Goal: Information Seeking & Learning: Learn about a topic

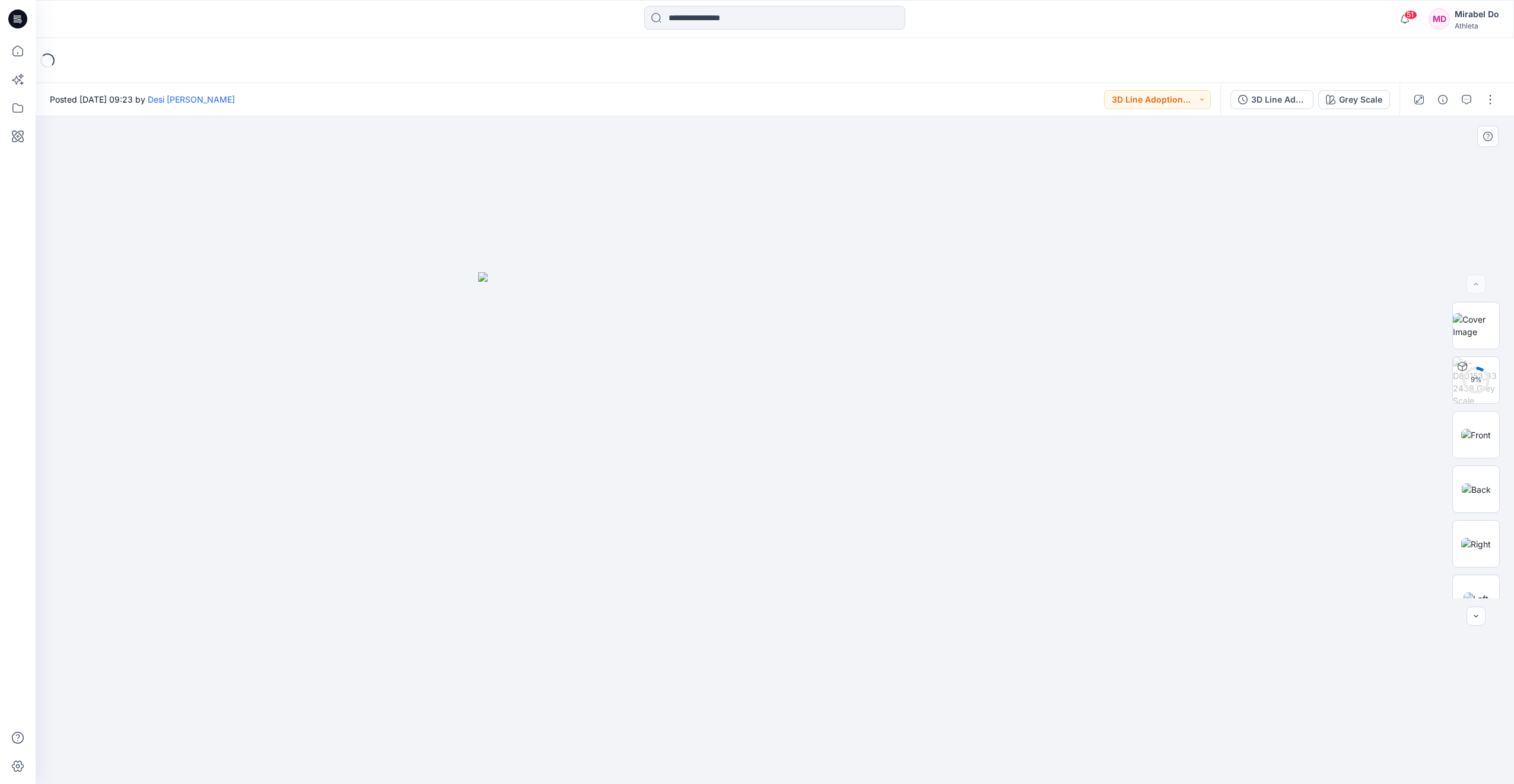
click at [751, 496] on img at bounding box center [775, 528] width 594 height 512
click at [1483, 328] on img at bounding box center [1476, 325] width 46 height 25
drag, startPoint x: 931, startPoint y: 481, endPoint x: 858, endPoint y: 495, distance: 74.3
click at [232, 58] on p "SPSU26" at bounding box center [226, 60] width 47 height 17
click at [1477, 496] on img at bounding box center [1477, 489] width 29 height 12
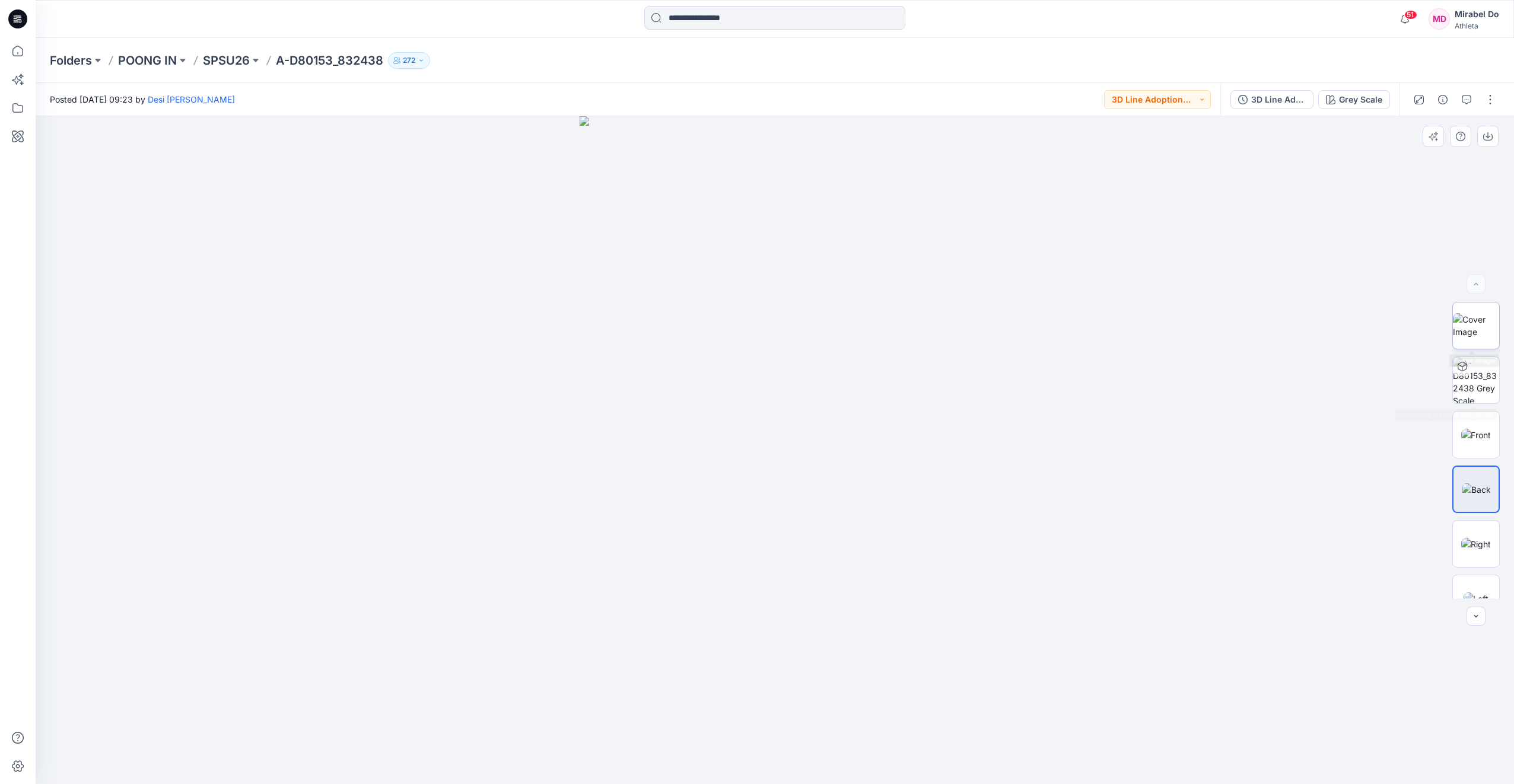
click at [1468, 325] on img at bounding box center [1476, 325] width 46 height 25
drag, startPoint x: 1063, startPoint y: 515, endPoint x: 945, endPoint y: 522, distance: 118.2
click at [235, 61] on p "SPSU26" at bounding box center [226, 60] width 47 height 17
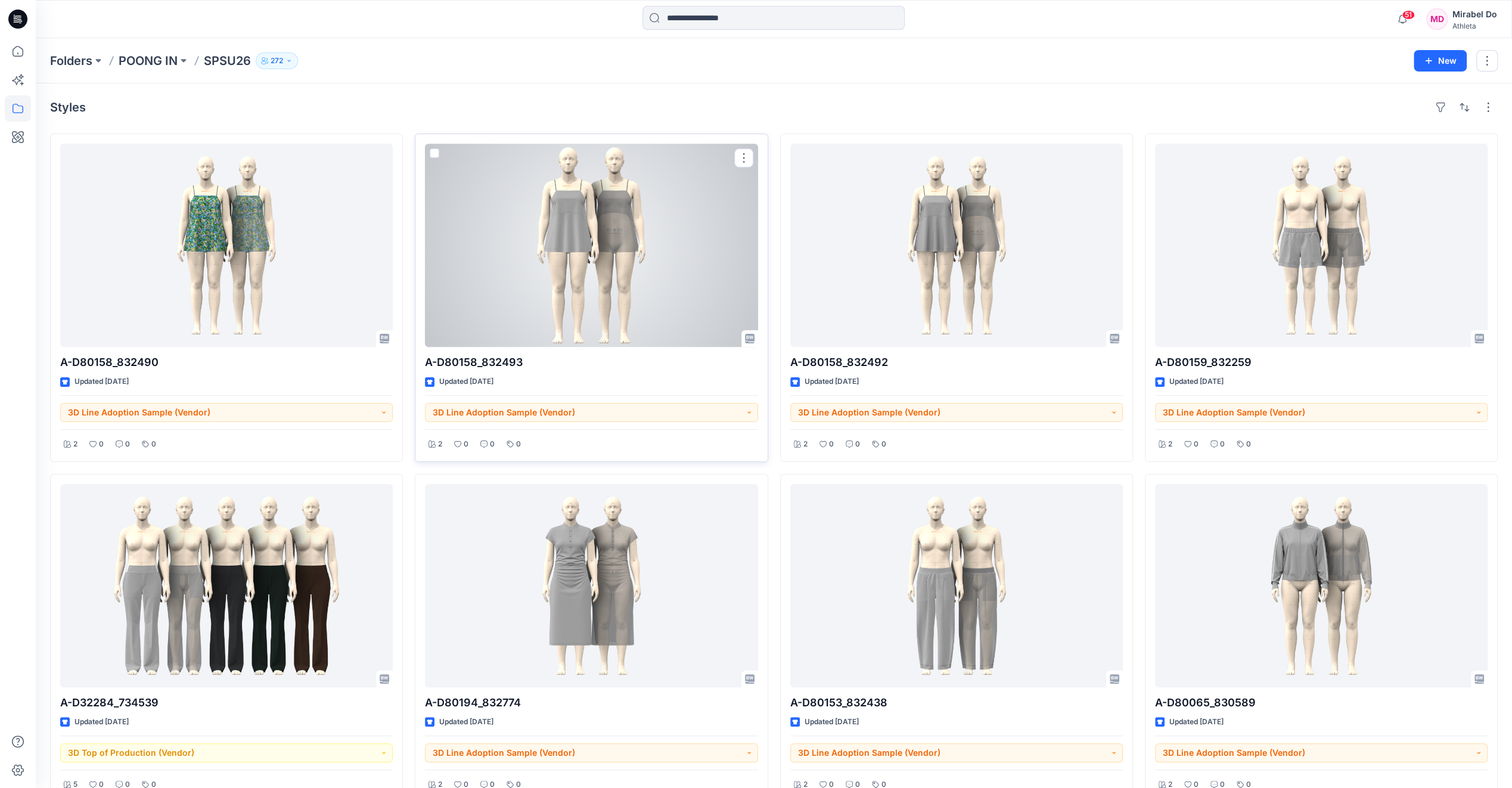
scroll to position [60, 0]
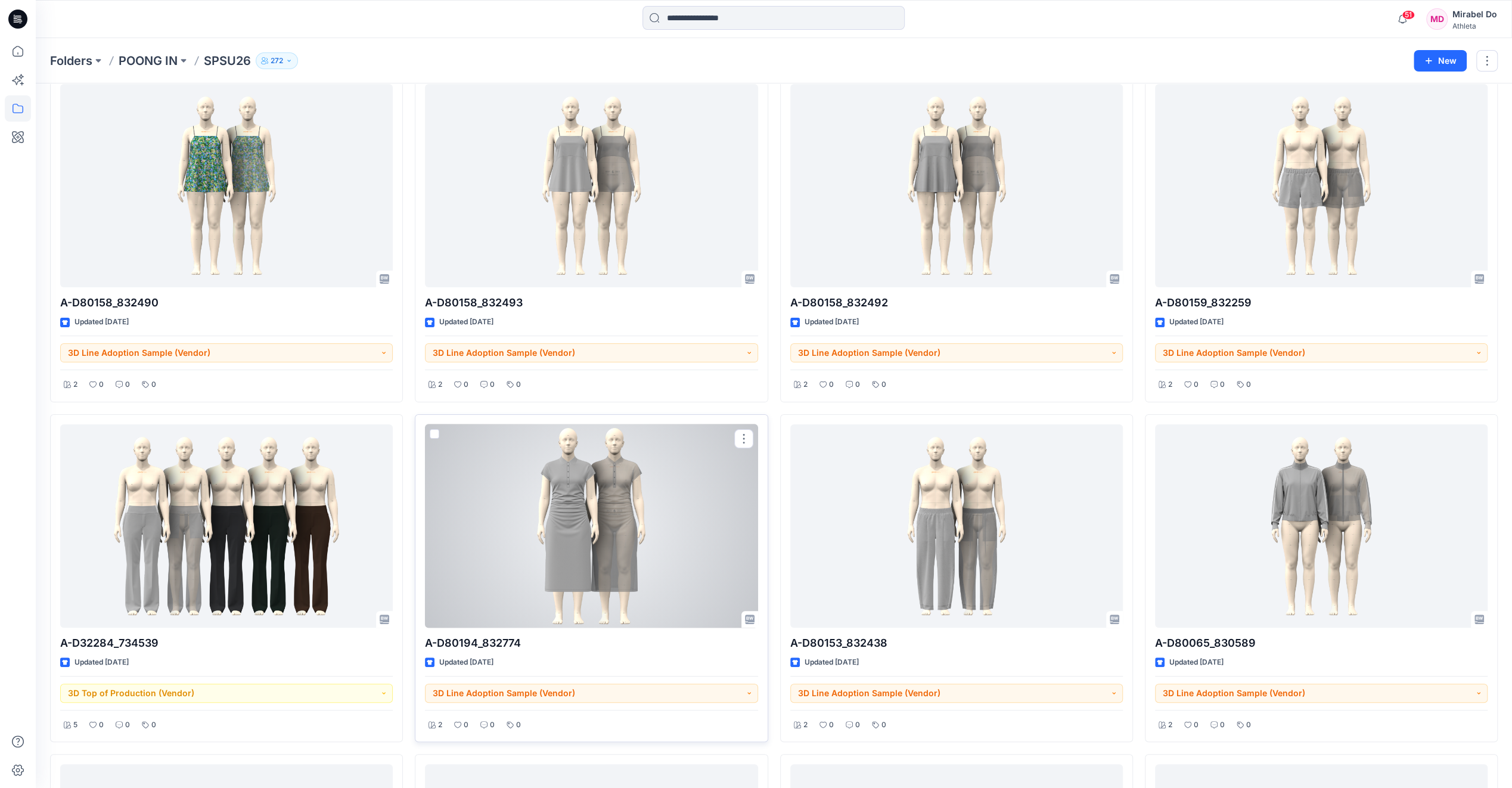
click at [556, 527] on div at bounding box center [591, 526] width 333 height 203
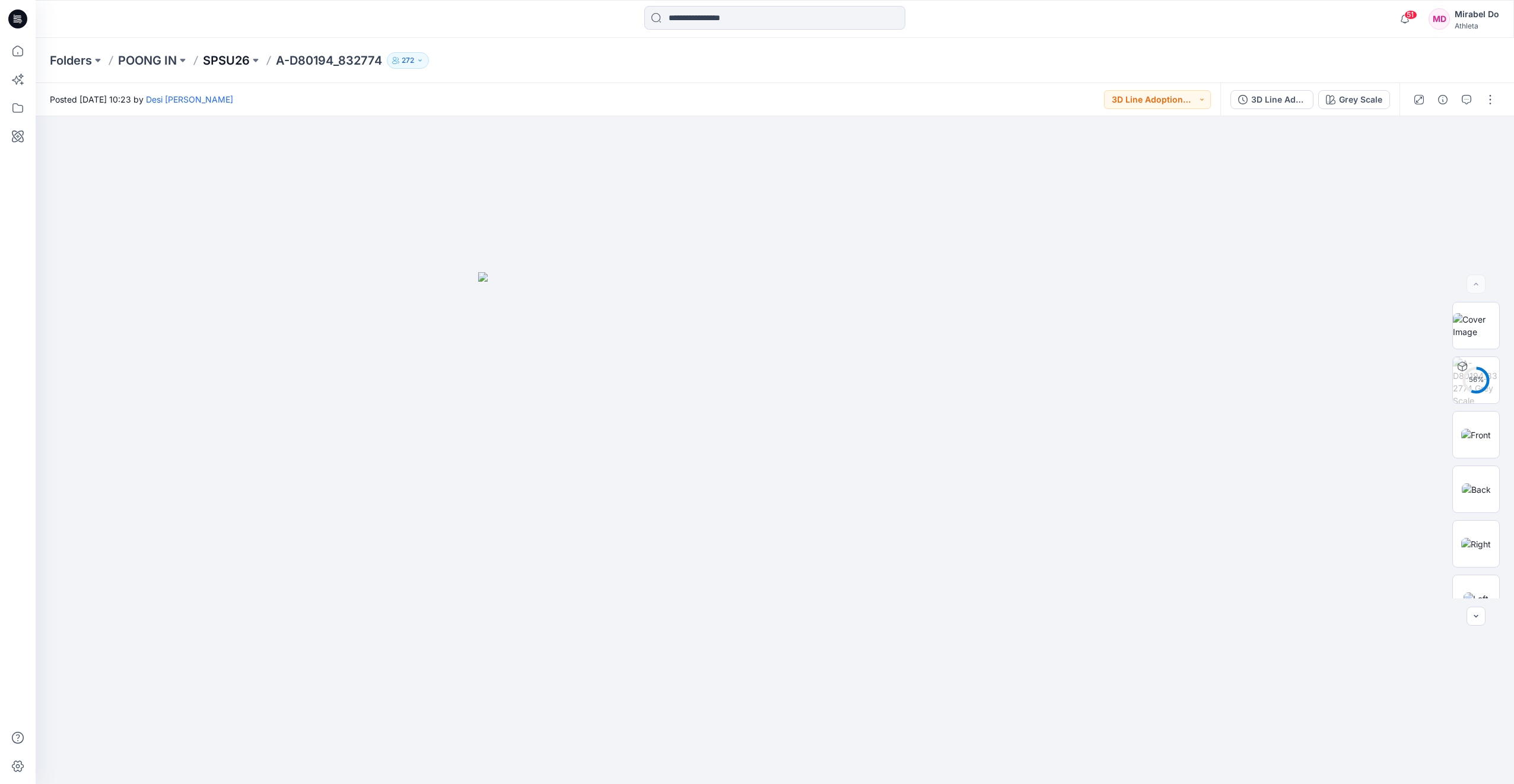
click at [235, 54] on p "SPSU26" at bounding box center [226, 60] width 47 height 17
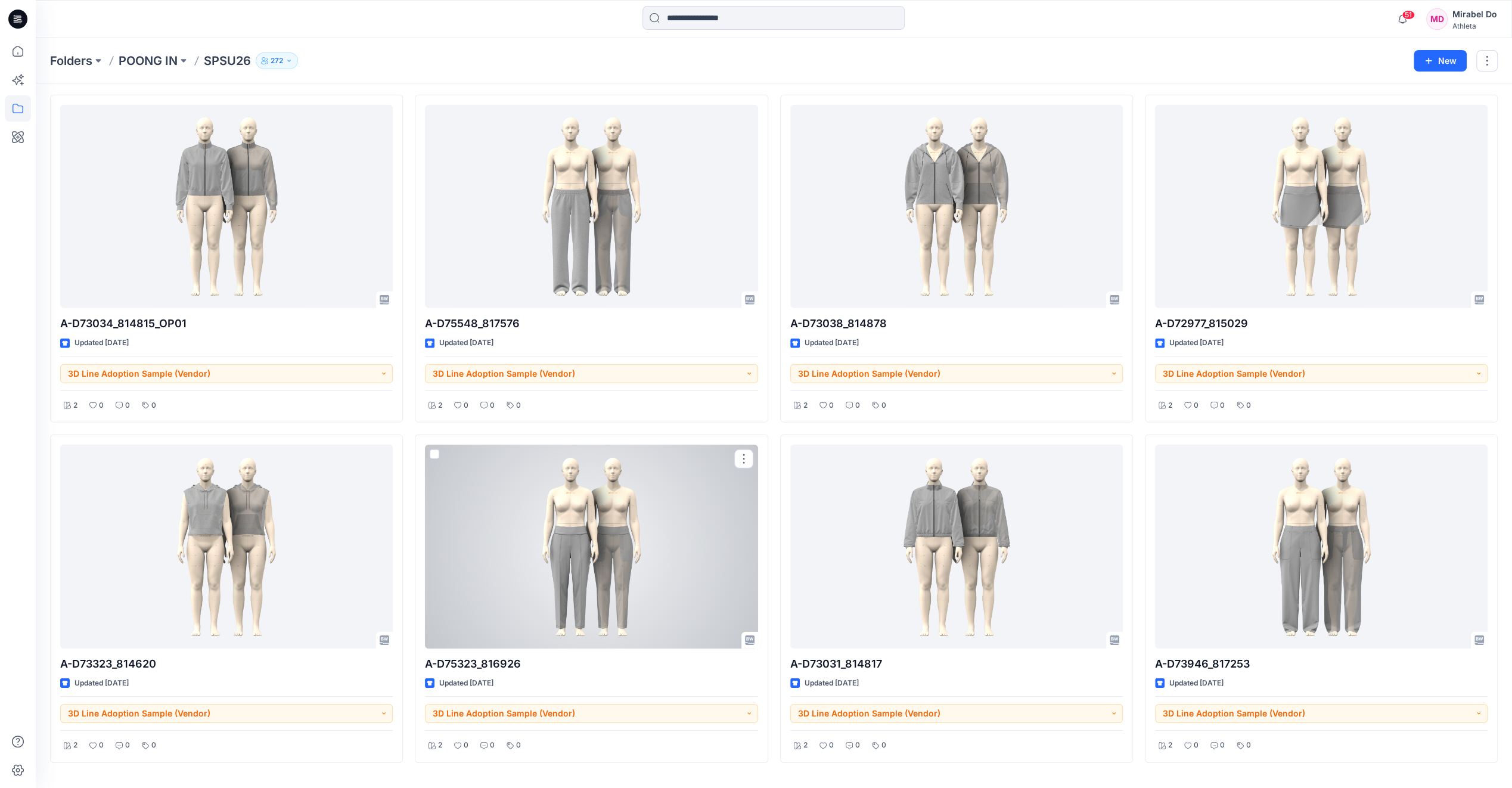
scroll to position [3466, 0]
